Goal: Task Accomplishment & Management: Use online tool/utility

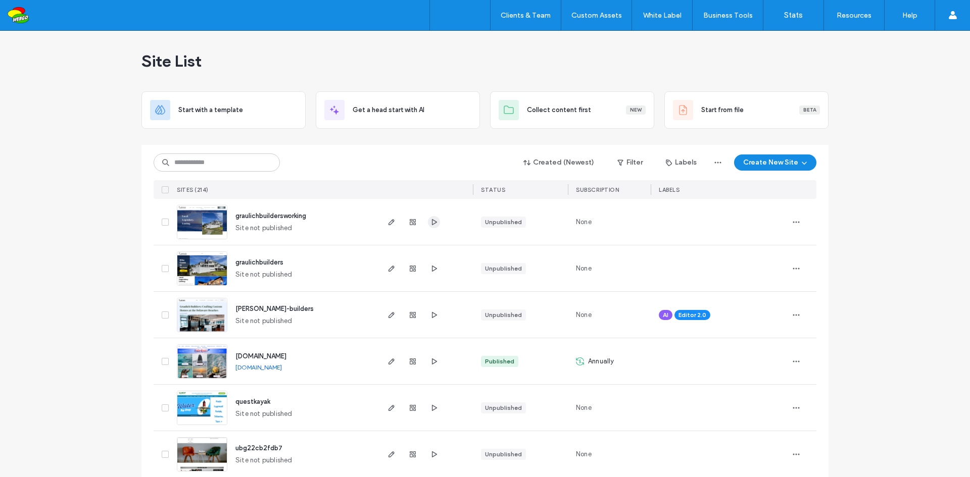
click at [432, 222] on use "button" at bounding box center [434, 222] width 5 height 6
click at [387, 222] on icon "button" at bounding box center [391, 222] width 8 height 8
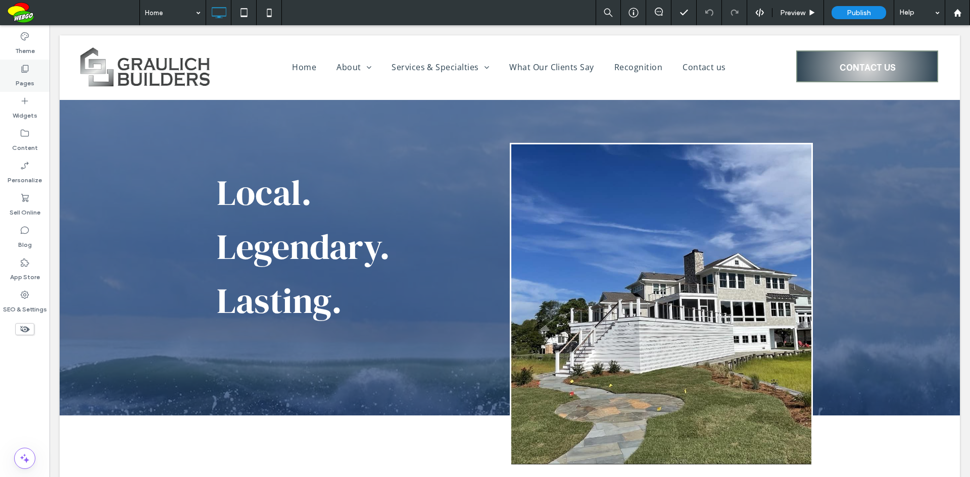
click at [36, 76] on div "Pages" at bounding box center [24, 76] width 49 height 32
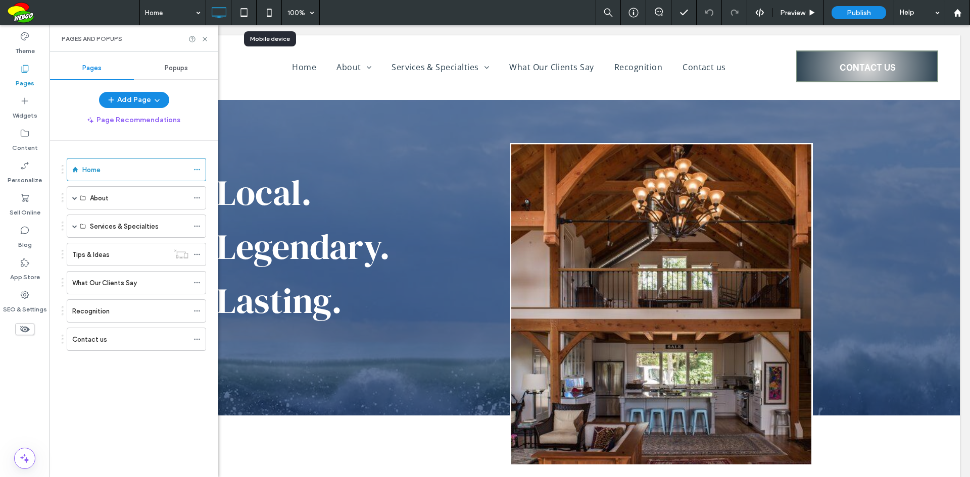
click at [266, 7] on icon at bounding box center [269, 13] width 20 height 20
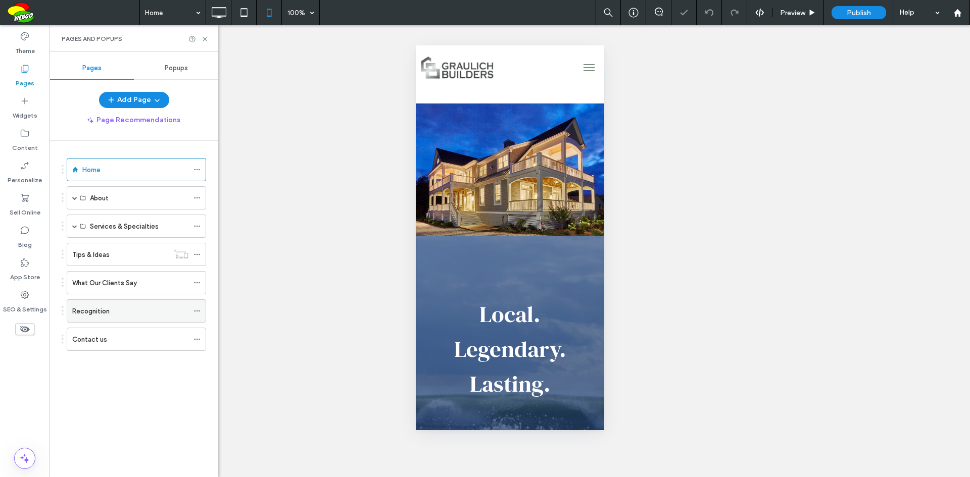
click at [105, 309] on label "Recognition" at bounding box center [90, 311] width 37 height 18
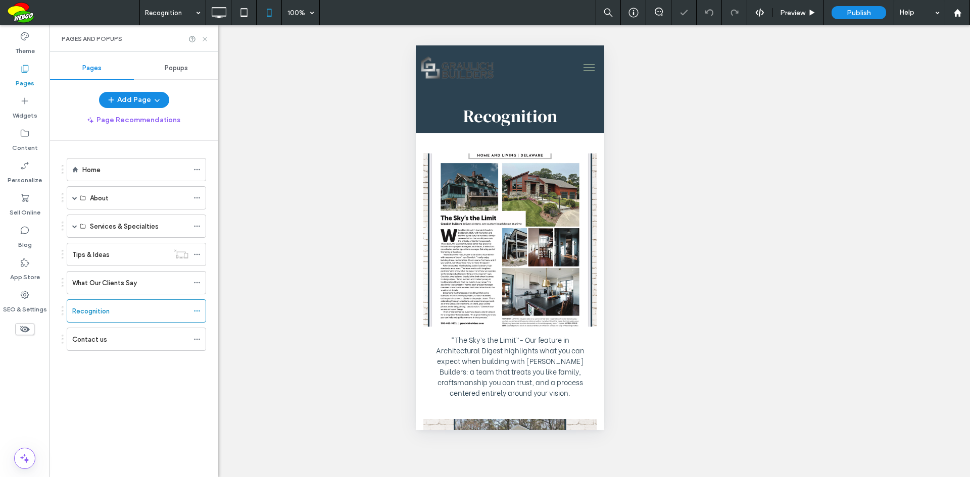
click at [204, 42] on icon at bounding box center [205, 39] width 8 height 8
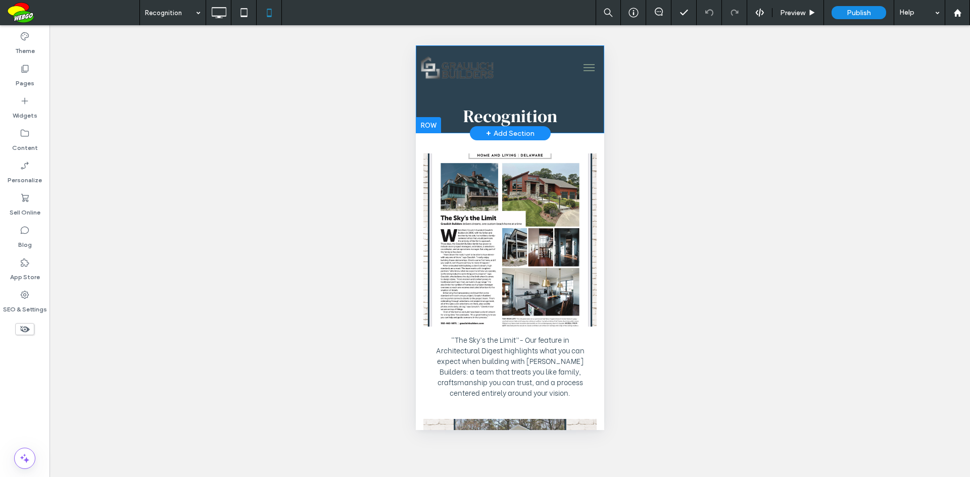
click at [429, 123] on div at bounding box center [427, 125] width 25 height 16
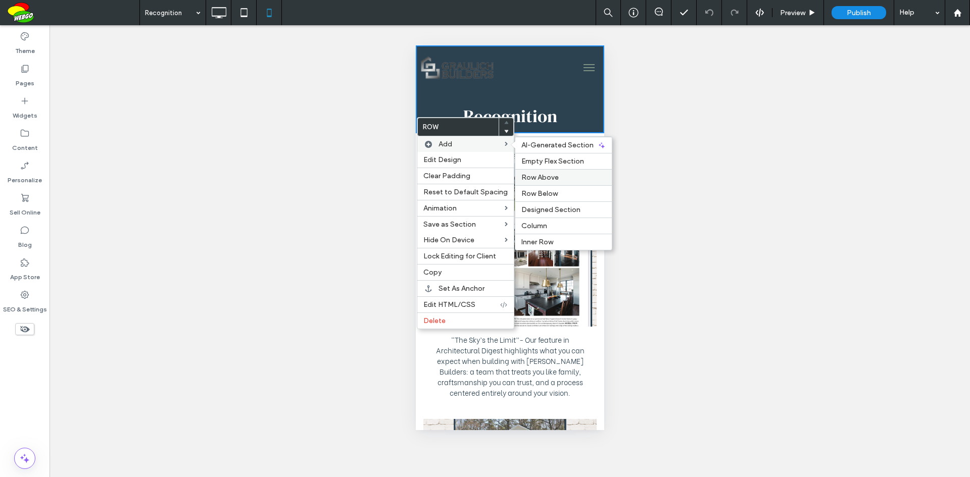
click at [542, 177] on span "Row Above" at bounding box center [539, 177] width 37 height 9
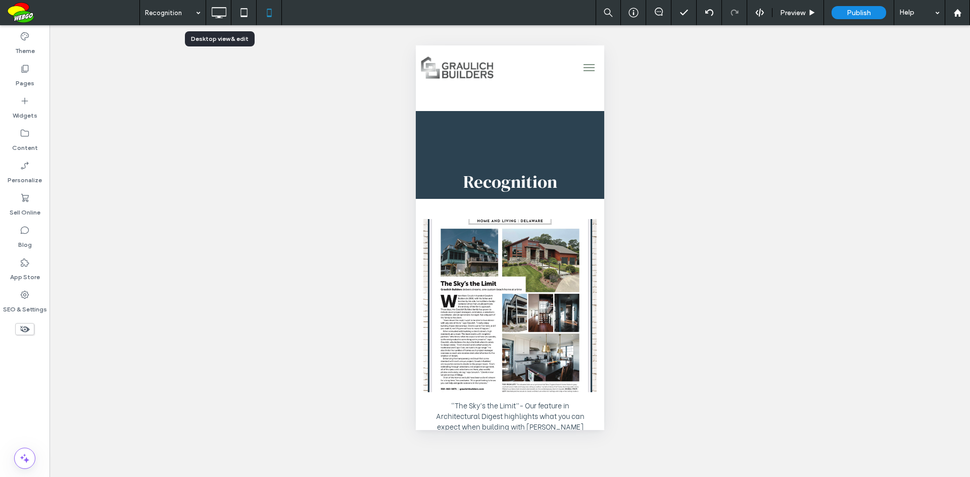
click at [223, 16] on use at bounding box center [219, 12] width 15 height 11
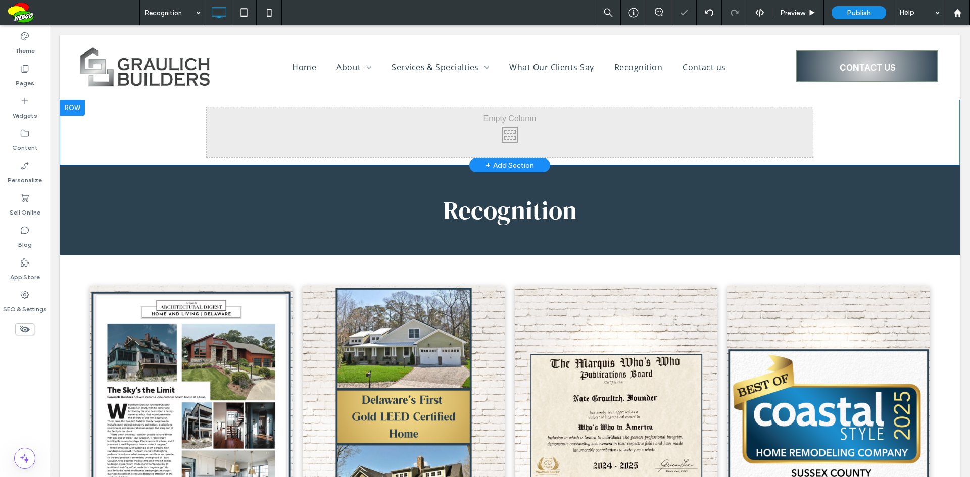
click at [75, 108] on div at bounding box center [72, 107] width 25 height 16
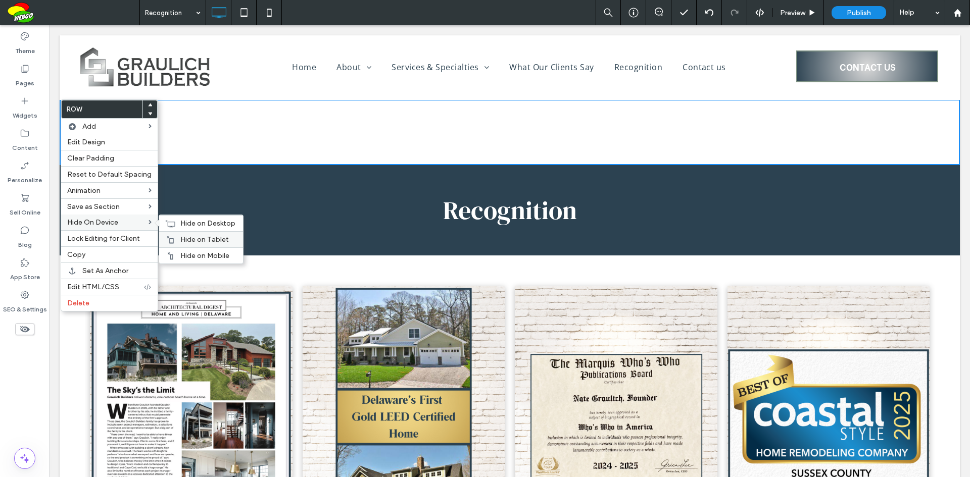
click at [181, 235] on div "Hide on Tablet" at bounding box center [201, 239] width 84 height 16
click at [183, 222] on span "Hide on Desktop" at bounding box center [207, 223] width 55 height 9
